Goal: Task Accomplishment & Management: Complete application form

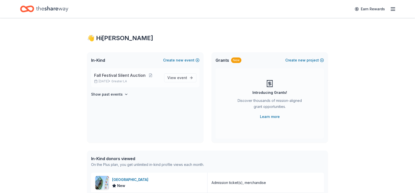
click at [127, 75] on span "Fall Festival Silent Auction" at bounding box center [119, 75] width 51 height 6
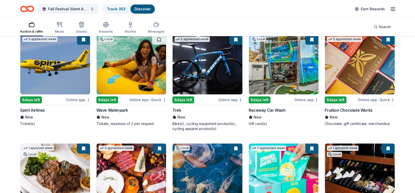
scroll to position [4435, 0]
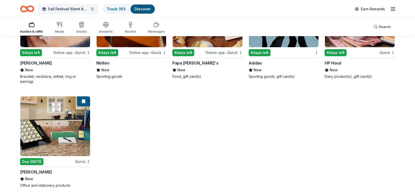
scroll to position [5470, 0]
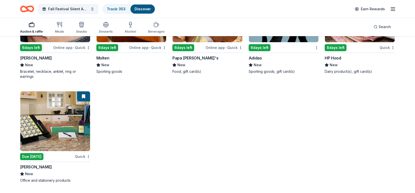
click at [44, 127] on img at bounding box center [55, 121] width 70 height 60
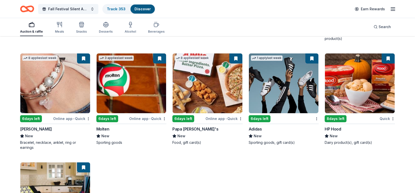
scroll to position [5394, 0]
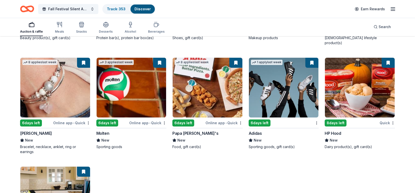
click at [332, 93] on img at bounding box center [360, 88] width 70 height 60
click at [283, 89] on img at bounding box center [284, 88] width 70 height 60
click at [223, 80] on img at bounding box center [208, 88] width 70 height 60
click at [120, 97] on img at bounding box center [132, 88] width 70 height 60
click at [71, 97] on img at bounding box center [55, 88] width 70 height 60
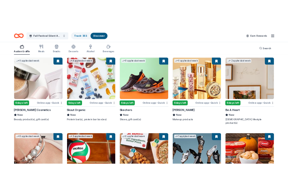
scroll to position [5294, 0]
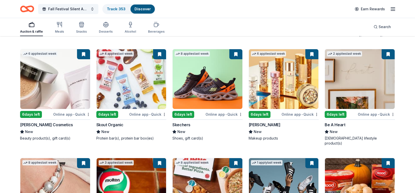
click at [347, 97] on img at bounding box center [360, 79] width 70 height 60
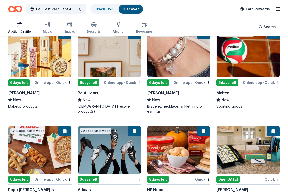
scroll to position [5956, 0]
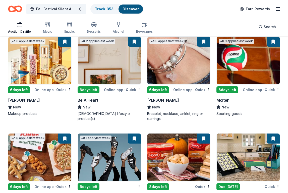
click at [31, 68] on img at bounding box center [39, 61] width 63 height 48
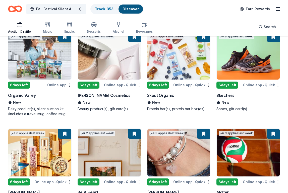
scroll to position [5855, 0]
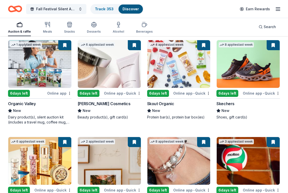
click at [251, 74] on img at bounding box center [248, 64] width 63 height 48
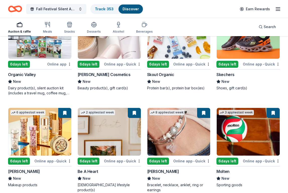
scroll to position [5880, 0]
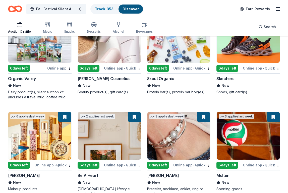
click at [174, 48] on img at bounding box center [178, 39] width 63 height 48
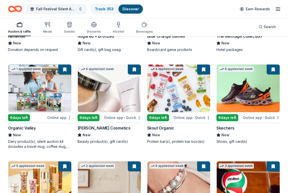
scroll to position [5830, 0]
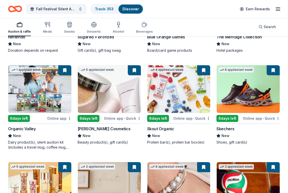
click at [92, 115] on div "6 days left" at bounding box center [89, 118] width 22 height 7
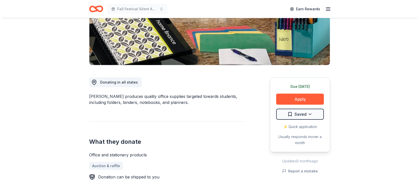
scroll to position [100, 0]
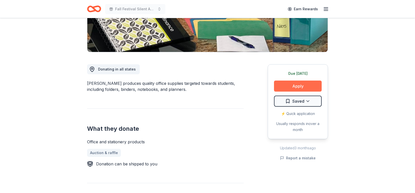
click at [300, 86] on button "Apply" at bounding box center [298, 86] width 48 height 11
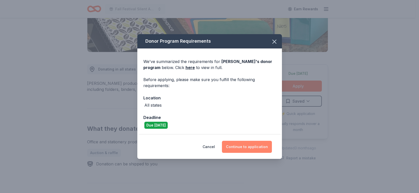
click at [244, 146] on button "Continue to application" at bounding box center [247, 147] width 50 height 12
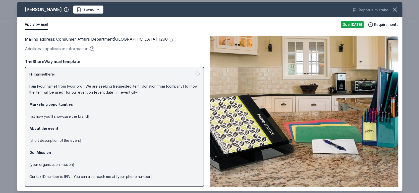
click at [143, 86] on p "Hi [name/there], I am [your name] from [your org]. We are seeking [requested it…" at bounding box center [114, 134] width 170 height 127
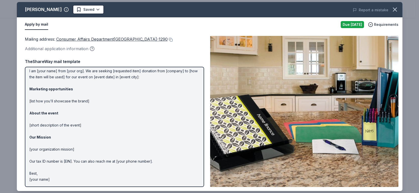
scroll to position [0, 0]
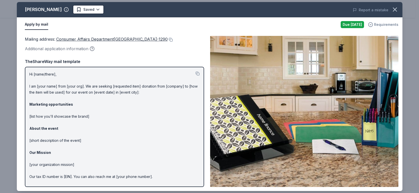
click at [386, 25] on span "Requirements" at bounding box center [386, 25] width 24 height 6
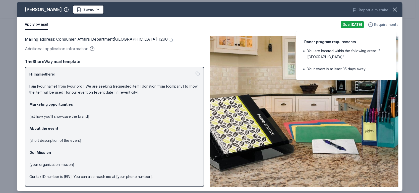
click at [389, 27] on span "Requirements" at bounding box center [386, 25] width 24 height 6
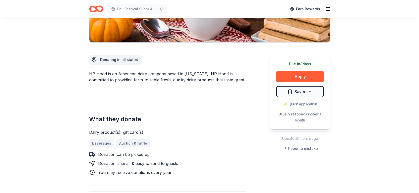
scroll to position [126, 0]
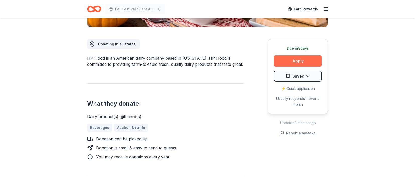
click at [298, 61] on button "Apply" at bounding box center [298, 61] width 48 height 11
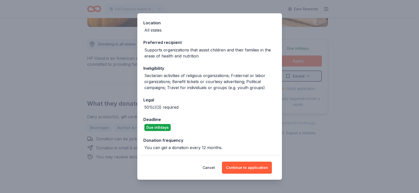
scroll to position [55, 0]
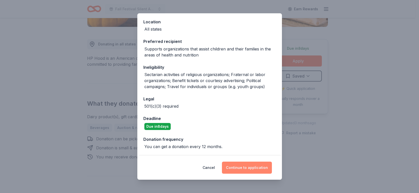
click at [237, 166] on button "Continue to application" at bounding box center [247, 168] width 50 height 12
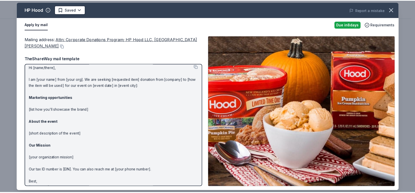
scroll to position [0, 0]
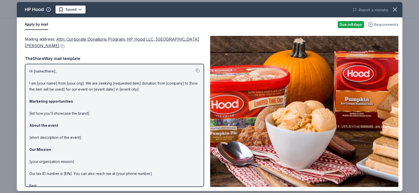
click at [376, 25] on span "Requirements" at bounding box center [386, 25] width 24 height 6
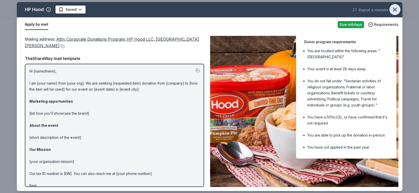
click at [394, 10] on icon "button" at bounding box center [395, 9] width 7 height 7
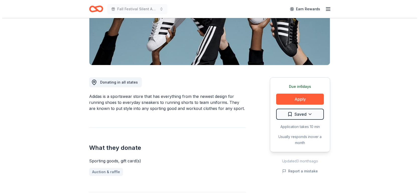
scroll to position [100, 0]
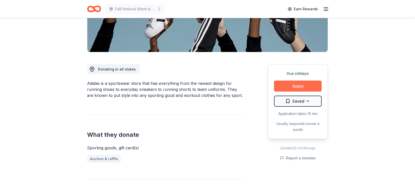
click at [287, 84] on button "Apply" at bounding box center [298, 86] width 48 height 11
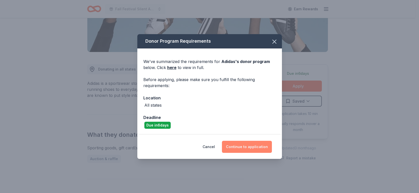
click at [240, 147] on button "Continue to application" at bounding box center [247, 147] width 50 height 12
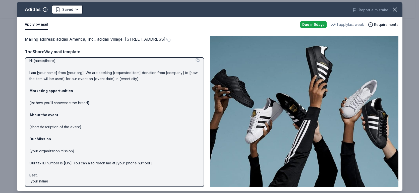
scroll to position [0, 0]
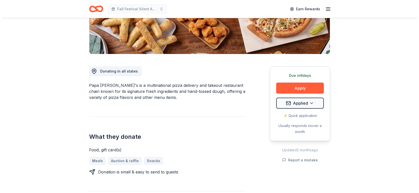
scroll to position [100, 0]
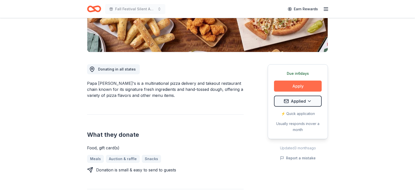
click at [289, 88] on button "Apply" at bounding box center [298, 86] width 48 height 11
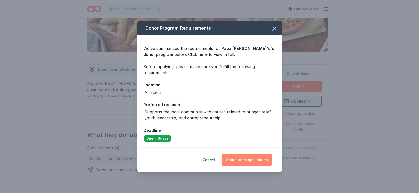
click at [248, 158] on button "Continue to application" at bounding box center [247, 160] width 50 height 12
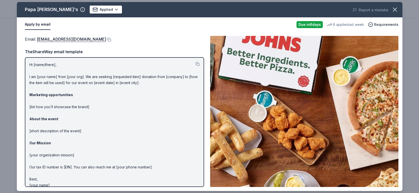
click at [139, 82] on p "Hi [name/there], I am [your name] from [your org]. We are seeking [requested it…" at bounding box center [114, 125] width 170 height 127
click at [78, 39] on link "[EMAIL_ADDRESS][DOMAIN_NAME]" at bounding box center [71, 39] width 69 height 7
drag, startPoint x: 107, startPoint y: 40, endPoint x: 60, endPoint y: 37, distance: 47.3
click at [60, 37] on div "Email : [EMAIL_ADDRESS][DOMAIN_NAME]" at bounding box center [114, 39] width 179 height 7
drag, startPoint x: 24, startPoint y: 39, endPoint x: 57, endPoint y: 42, distance: 33.1
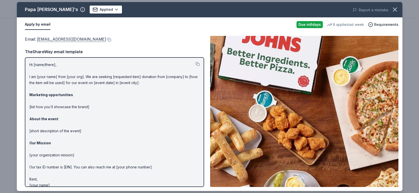
click at [57, 42] on div "Email : [EMAIL_ADDRESS][DOMAIN_NAME] Email : [EMAIL_ADDRESS][DOMAIN_NAME] TheSh…" at bounding box center [210, 111] width 386 height 159
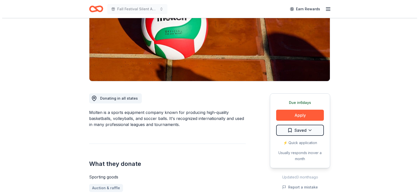
scroll to position [75, 0]
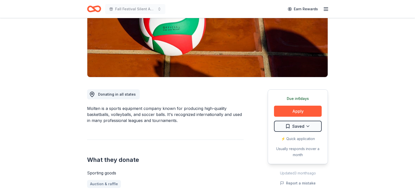
click at [223, 156] on div "What they donate Sporting goods Auction & raffle" at bounding box center [165, 164] width 157 height 48
click at [313, 111] on button "Apply" at bounding box center [298, 111] width 48 height 11
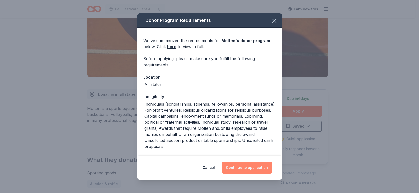
click at [245, 168] on button "Continue to application" at bounding box center [247, 168] width 50 height 12
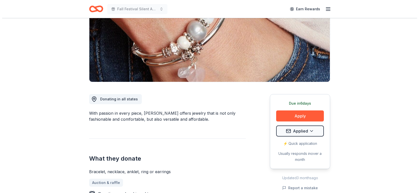
scroll to position [75, 0]
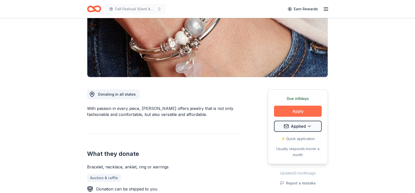
click at [295, 109] on button "Apply" at bounding box center [298, 111] width 48 height 11
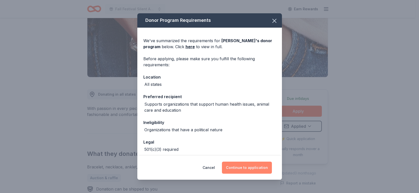
click at [256, 166] on button "Continue to application" at bounding box center [247, 168] width 50 height 12
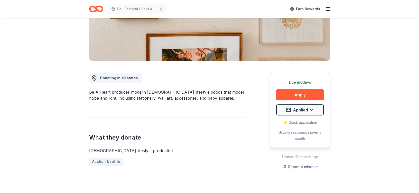
scroll to position [100, 0]
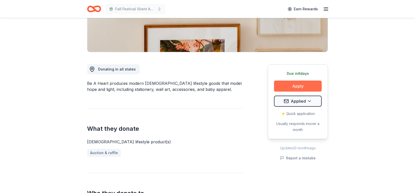
click at [302, 84] on button "Apply" at bounding box center [298, 86] width 48 height 11
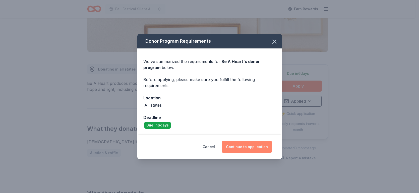
click at [254, 145] on button "Continue to application" at bounding box center [247, 147] width 50 height 12
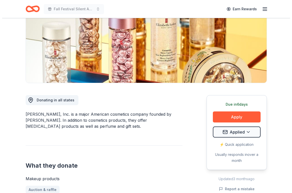
scroll to position [75, 0]
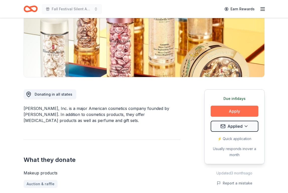
click at [229, 112] on button "Apply" at bounding box center [235, 111] width 48 height 11
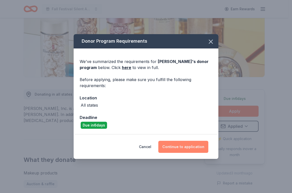
click at [199, 145] on button "Continue to application" at bounding box center [183, 147] width 50 height 12
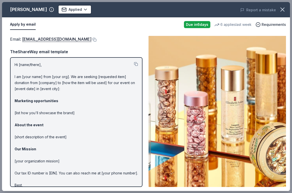
click at [133, 11] on div "[PERSON_NAME] Applied" at bounding box center [88, 9] width 173 height 9
drag, startPoint x: 8, startPoint y: 22, endPoint x: 71, endPoint y: 51, distance: 70.1
click at [71, 51] on div "[PERSON_NAME] Applied Report a mistake Apply by email Due [DATE] 6 applies last…" at bounding box center [146, 96] width 288 height 189
drag, startPoint x: 99, startPoint y: 53, endPoint x: 10, endPoint y: 14, distance: 96.9
click at [10, 14] on div "Elizabeth Arden Applied Report a mistake Apply by email Due in 6 days 6 applies…" at bounding box center [146, 96] width 288 height 189
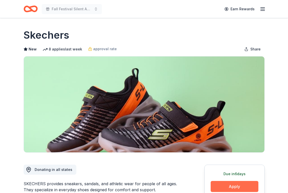
click at [225, 184] on button "Apply" at bounding box center [235, 186] width 48 height 11
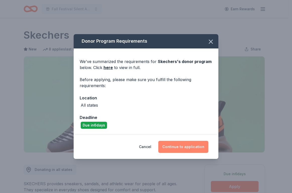
click at [185, 146] on button "Continue to application" at bounding box center [183, 147] width 50 height 12
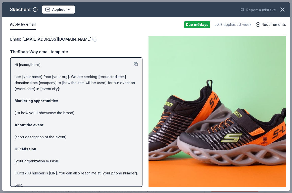
click at [126, 28] on div "Apply by email" at bounding box center [95, 24] width 170 height 11
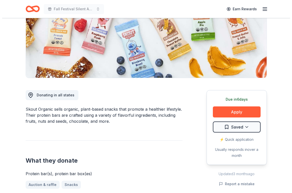
scroll to position [75, 0]
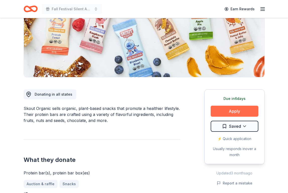
click at [219, 109] on button "Apply" at bounding box center [235, 111] width 48 height 11
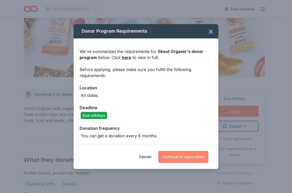
click at [192, 158] on button "Continue to application" at bounding box center [183, 157] width 50 height 12
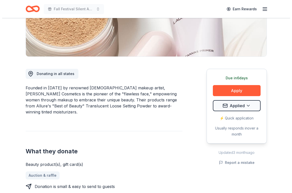
scroll to position [100, 0]
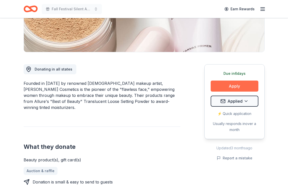
click at [232, 86] on button "Apply" at bounding box center [235, 86] width 48 height 11
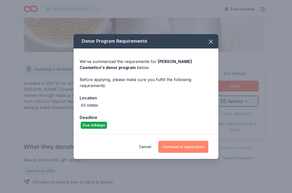
click at [185, 145] on button "Continue to application" at bounding box center [183, 147] width 50 height 12
